Goal: Task Accomplishment & Management: Manage account settings

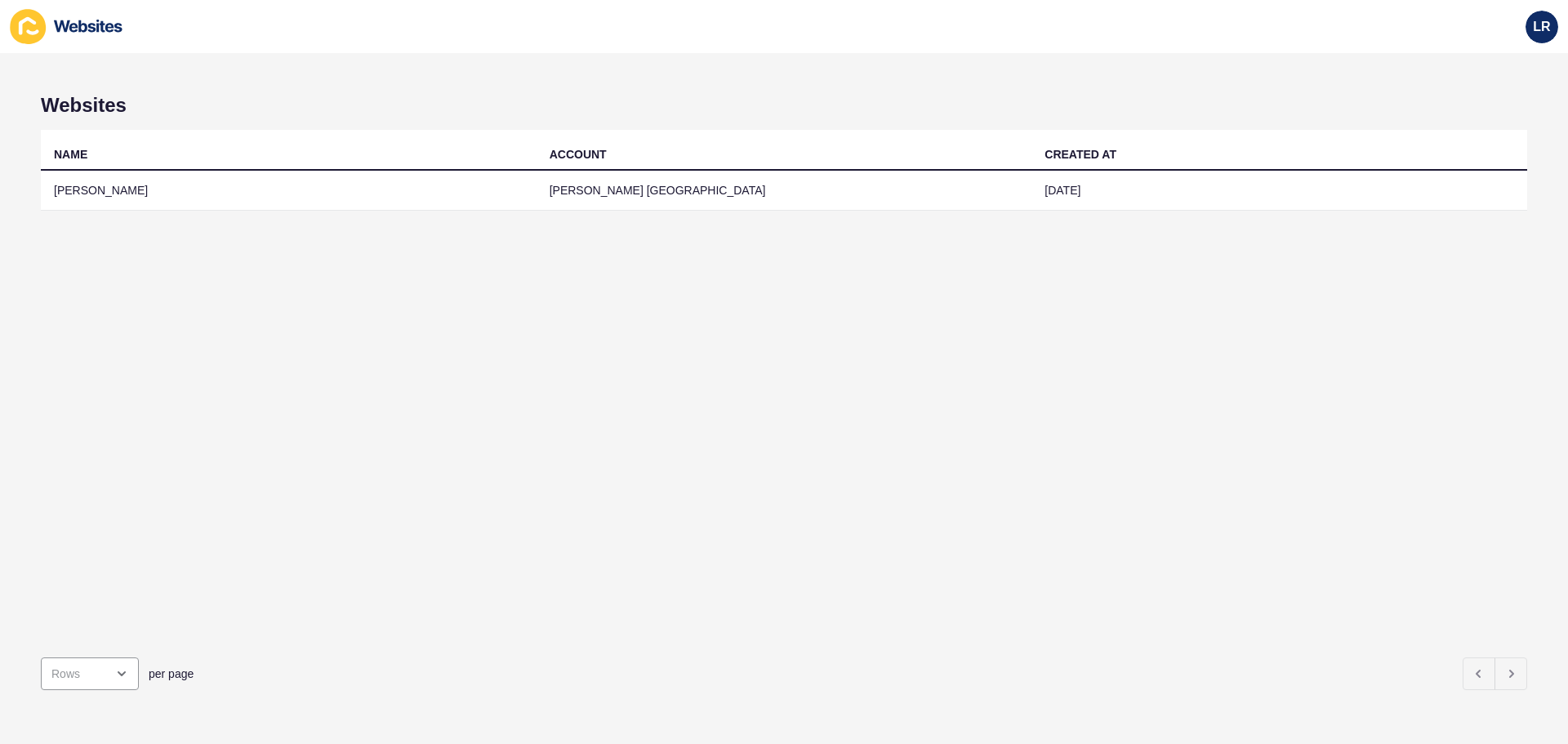
click at [571, 193] on td "[PERSON_NAME] [GEOGRAPHIC_DATA]" at bounding box center [785, 190] width 496 height 40
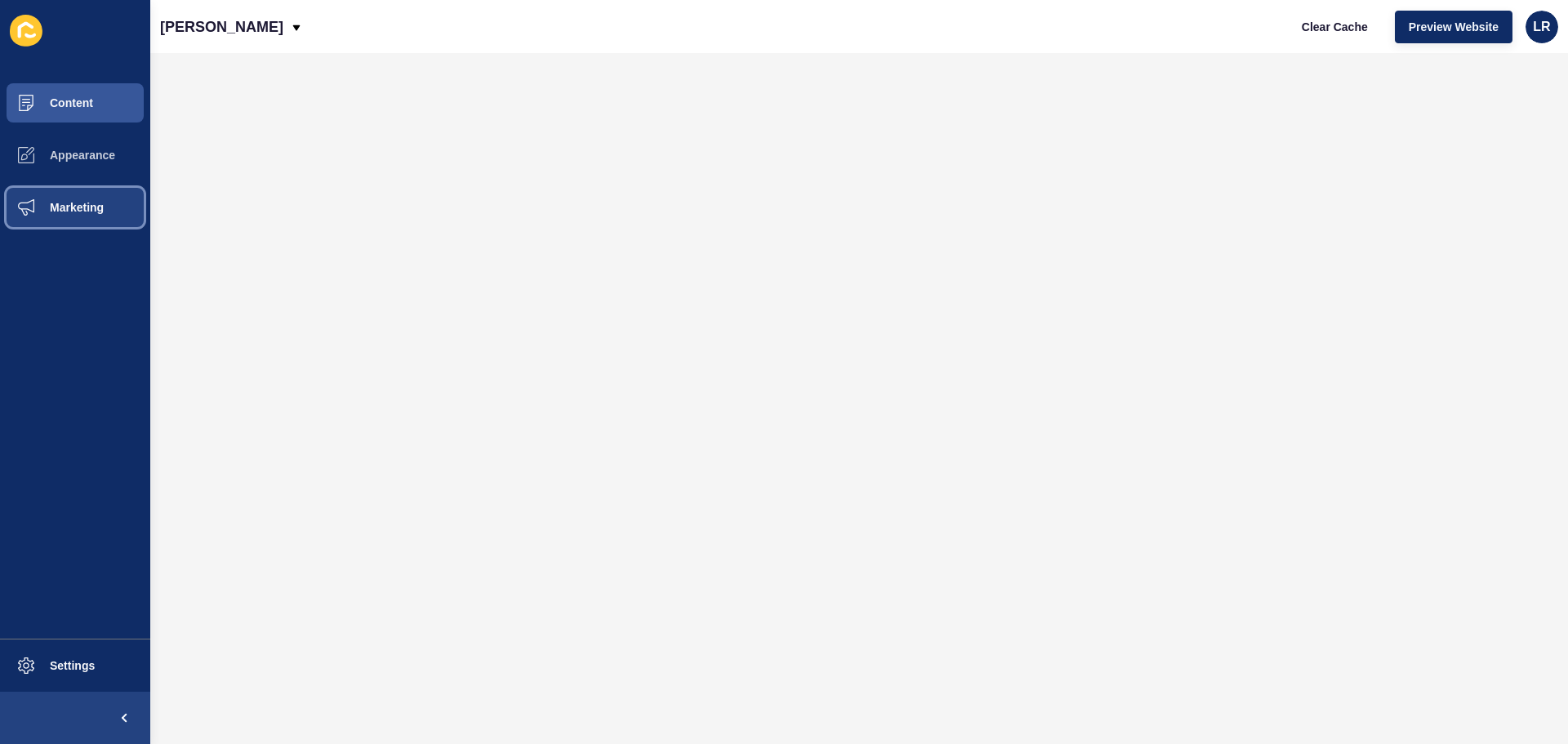
click at [100, 191] on button "Marketing" at bounding box center [75, 208] width 150 height 53
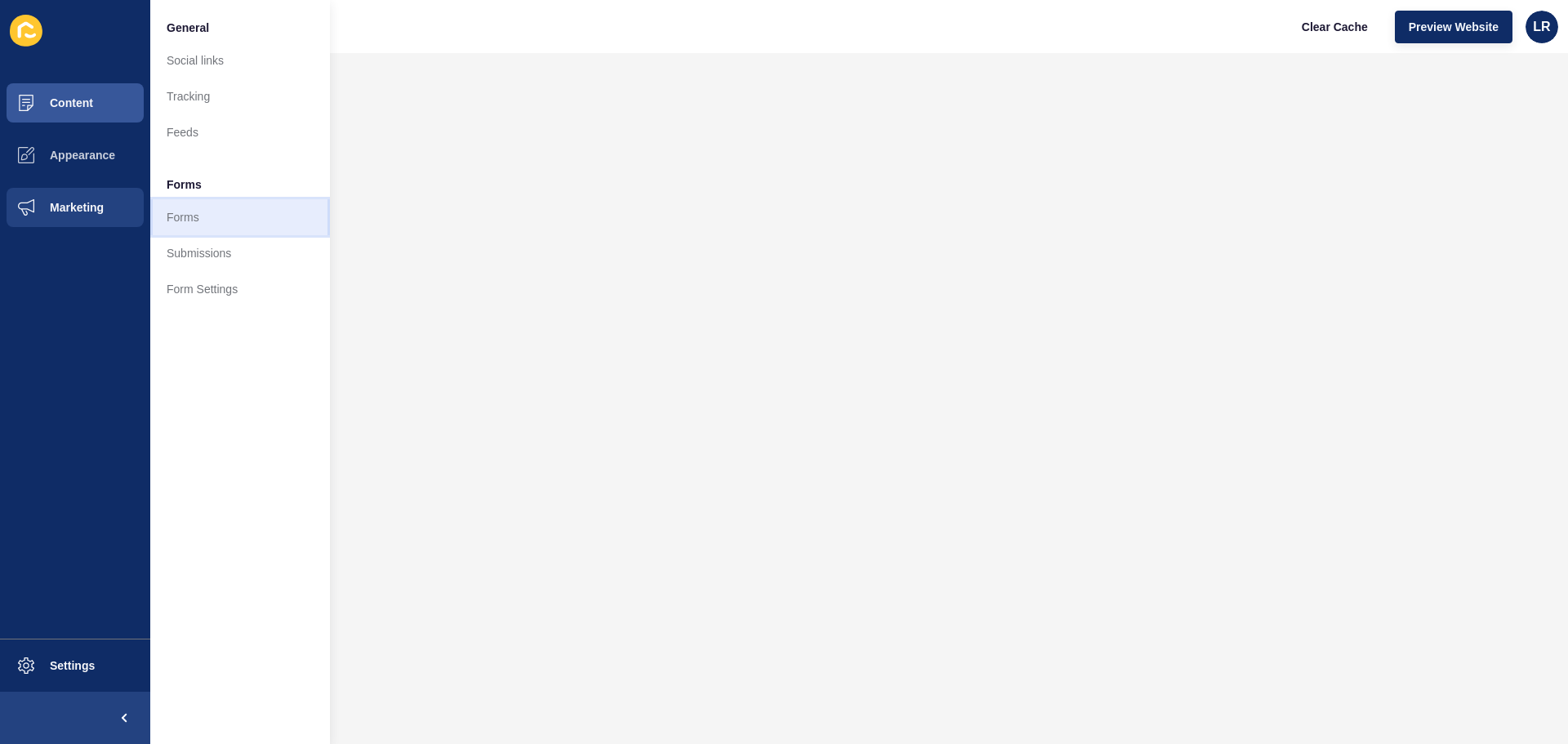
click at [204, 211] on link "Forms" at bounding box center [240, 217] width 180 height 36
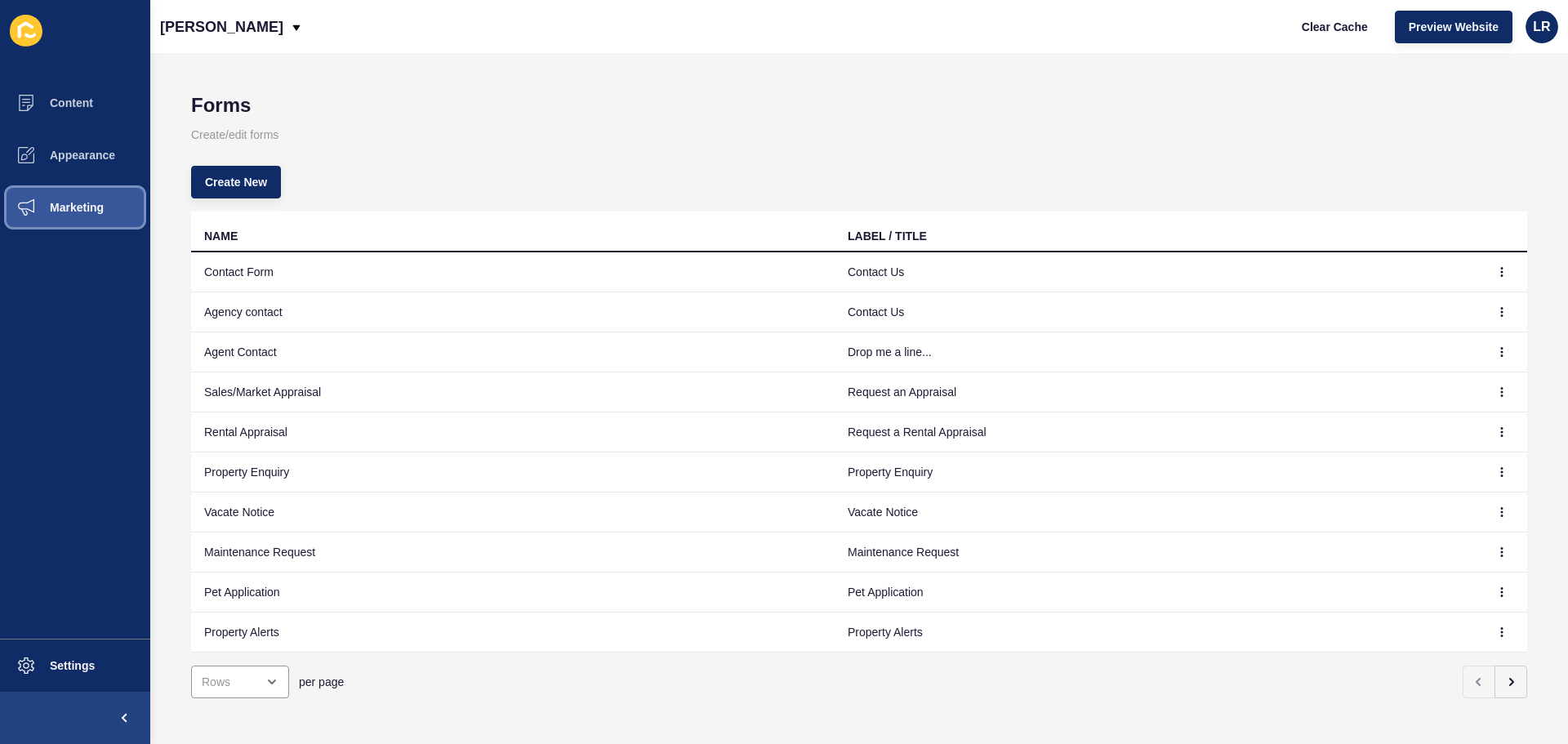
click at [69, 211] on span "Marketing" at bounding box center [50, 207] width 106 height 13
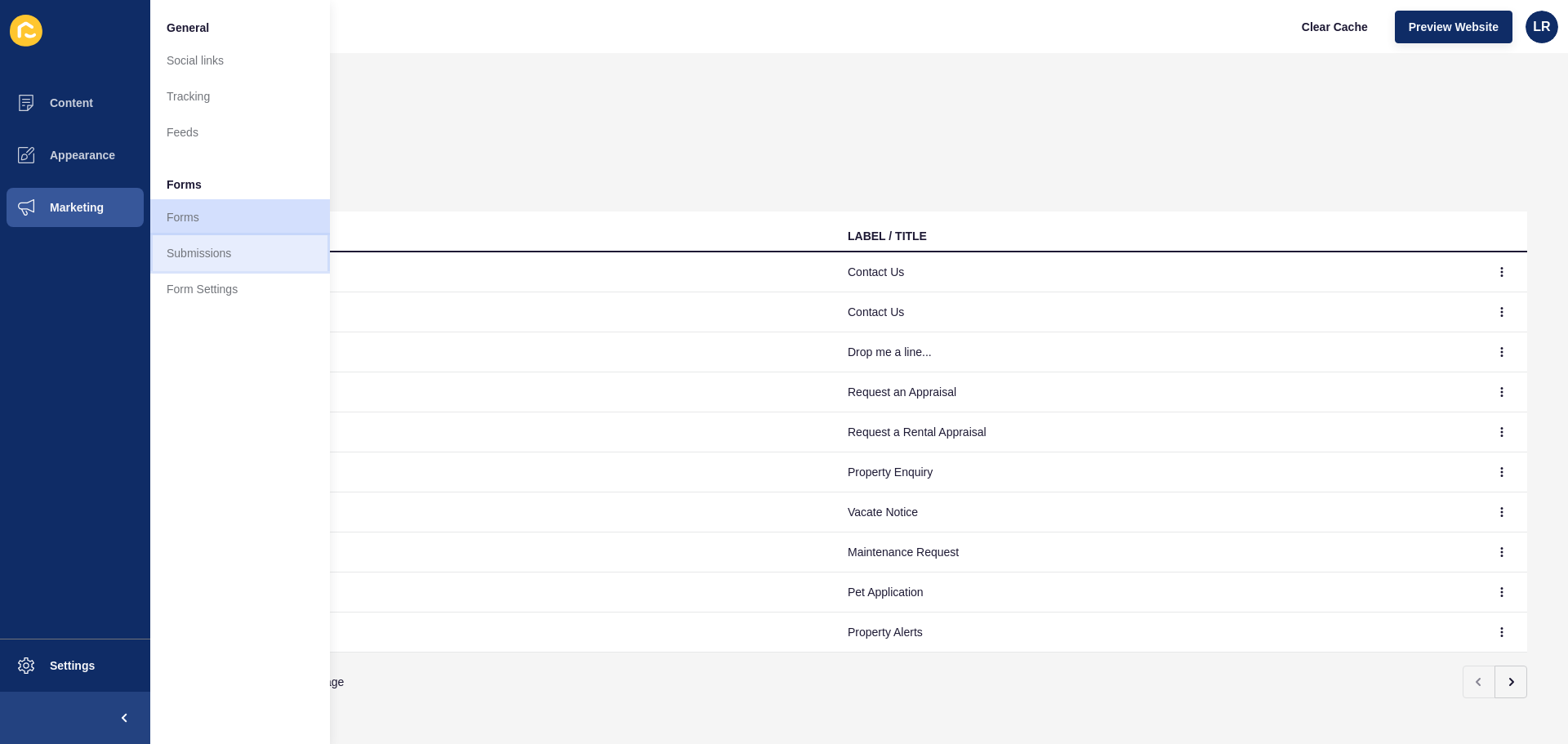
click at [231, 261] on link "Submissions" at bounding box center [240, 253] width 180 height 36
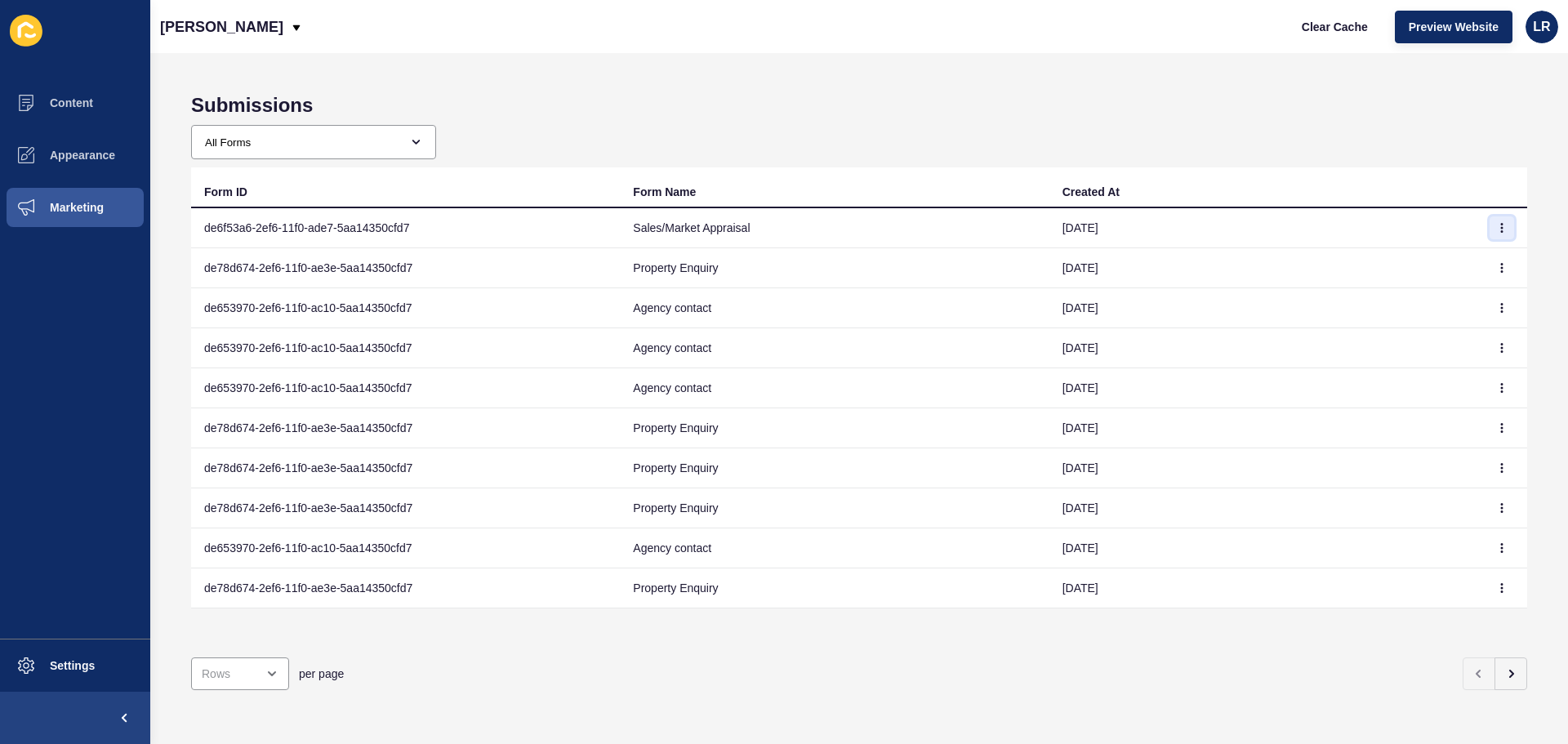
click at [1492, 233] on button "button" at bounding box center [1502, 227] width 25 height 23
click at [1440, 263] on link "View" at bounding box center [1445, 260] width 115 height 36
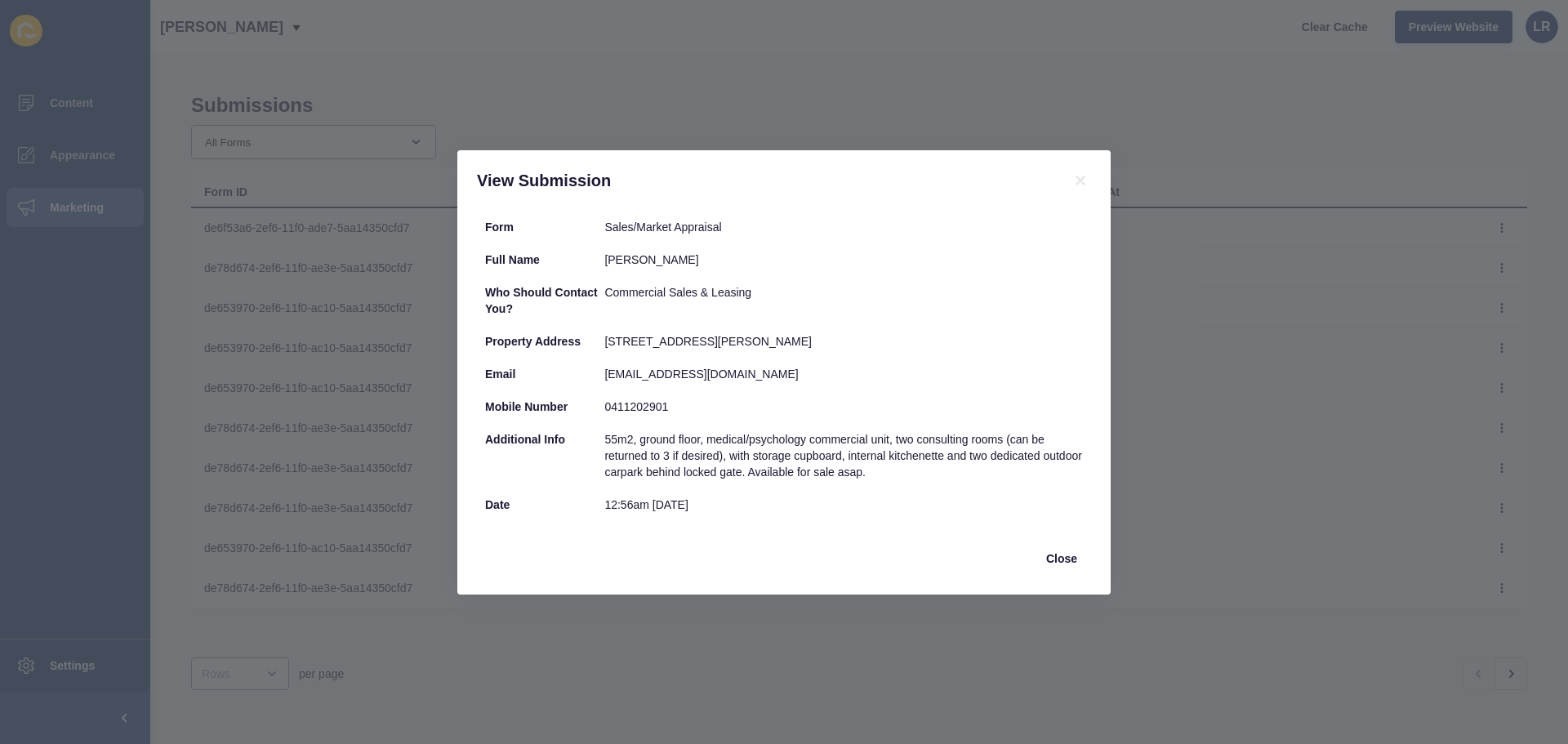
drag, startPoint x: 605, startPoint y: 341, endPoint x: 802, endPoint y: 345, distance: 197.0
click at [802, 345] on div "[STREET_ADDRESS][PERSON_NAME]" at bounding box center [843, 341] width 479 height 16
copy div "[STREET_ADDRESS][PERSON_NAME]"
click at [872, 477] on div "55m2, ground floor, medical/psychology commercial unit, two consulting rooms (c…" at bounding box center [843, 456] width 479 height 49
drag, startPoint x: 672, startPoint y: 367, endPoint x: 852, endPoint y: 369, distance: 180.0
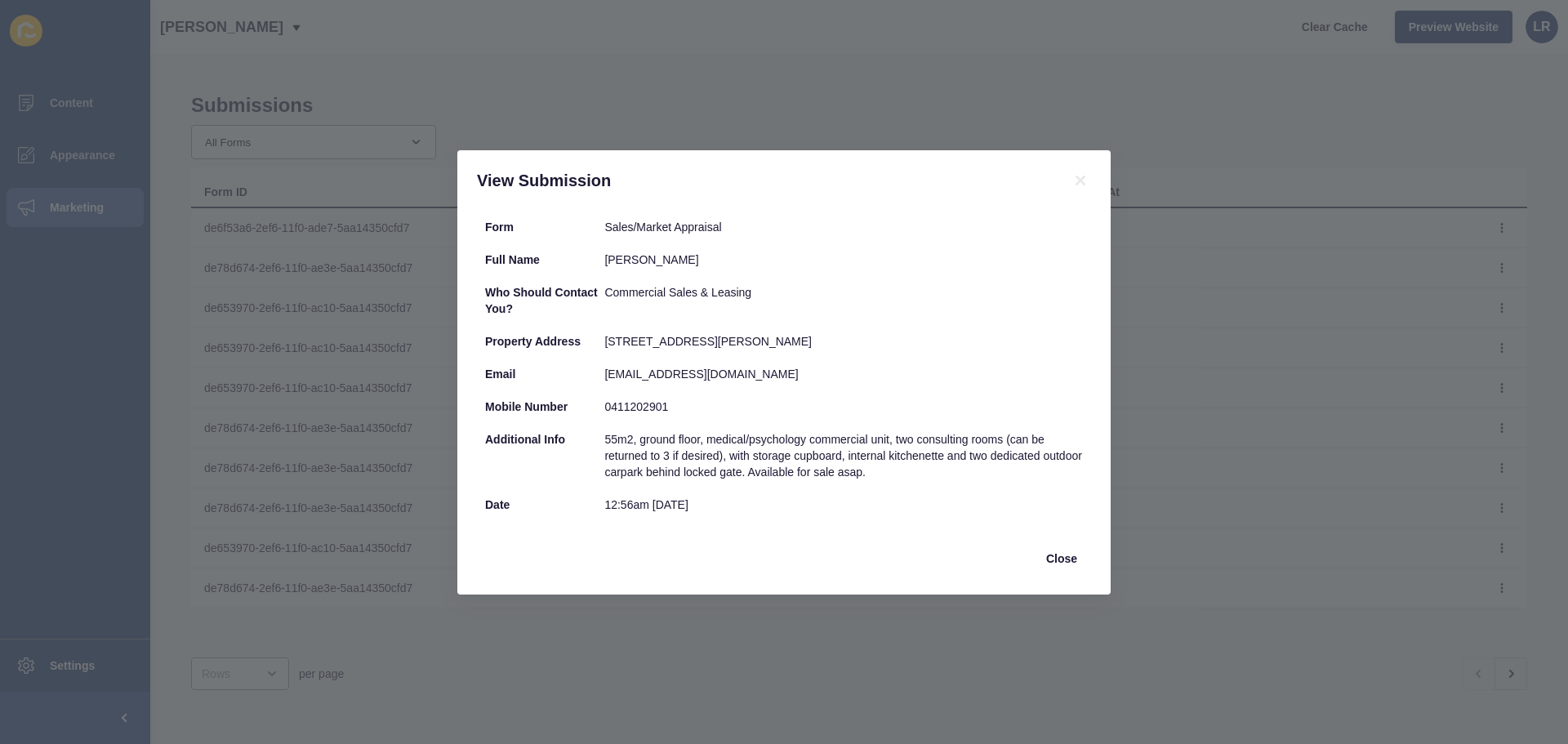
click at [852, 369] on div "[EMAIL_ADDRESS][DOMAIN_NAME]" at bounding box center [843, 373] width 479 height 16
click at [841, 373] on div "[EMAIL_ADDRESS][DOMAIN_NAME]" at bounding box center [843, 373] width 479 height 16
click at [1084, 182] on icon at bounding box center [1080, 180] width 20 height 20
